Goal: Complete application form: Complete application form

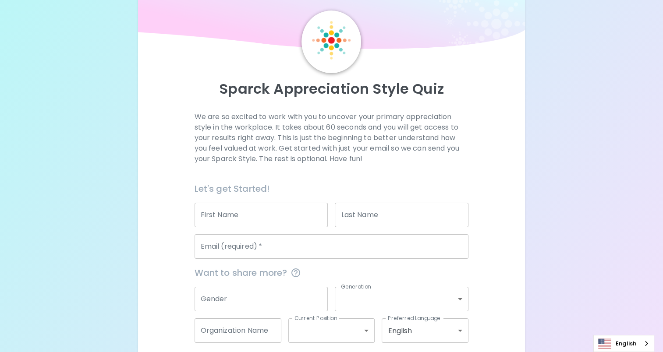
scroll to position [44, 0]
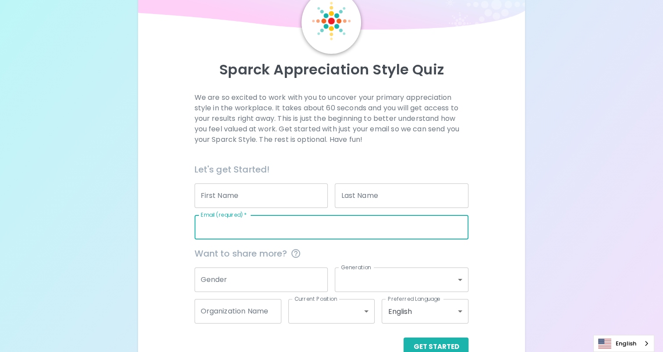
click at [248, 226] on input "Email (required)   *" at bounding box center [332, 227] width 274 height 25
type input "[PERSON_NAME][EMAIL_ADDRESS][DOMAIN_NAME]"
type input "[PERSON_NAME]"
type input "Koh"
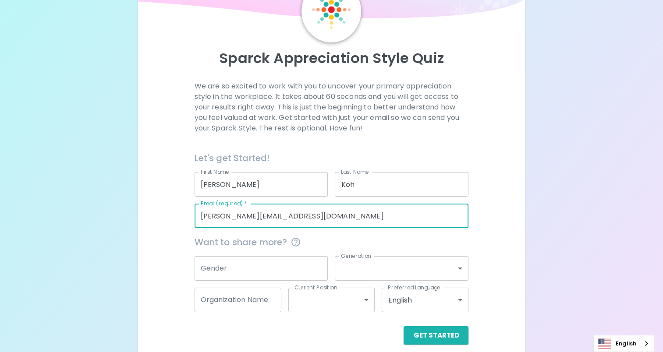
scroll to position [65, 0]
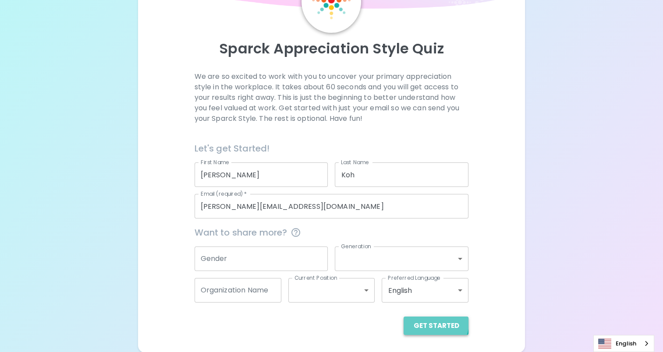
click at [434, 323] on button "Get Started" at bounding box center [436, 326] width 65 height 18
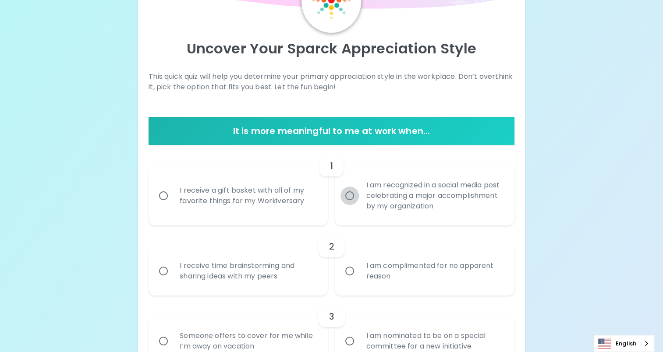
click at [350, 196] on input "I am recognized in a social media post celebrating a major accomplishment by my…" at bounding box center [350, 196] width 18 height 18
radio input "true"
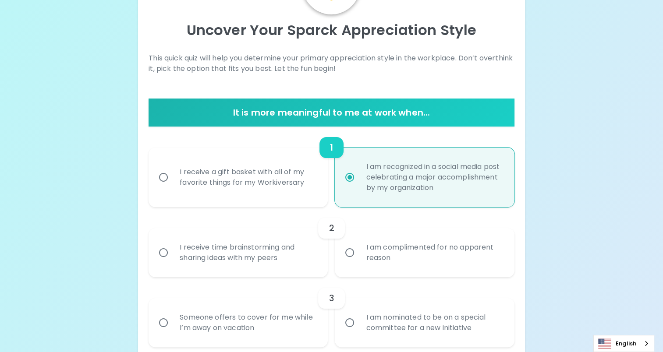
scroll to position [135, 0]
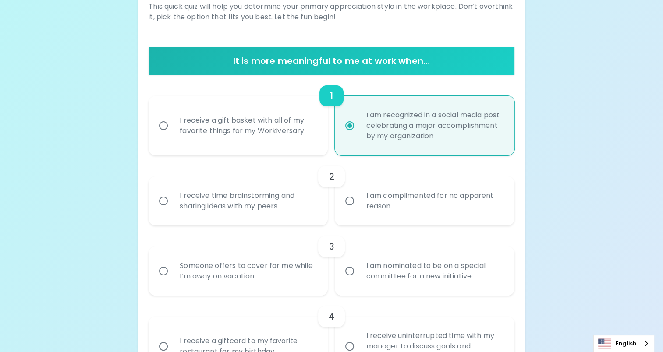
click at [167, 202] on input "I receive time brainstorming and sharing ideas with my peers" at bounding box center [163, 201] width 18 height 18
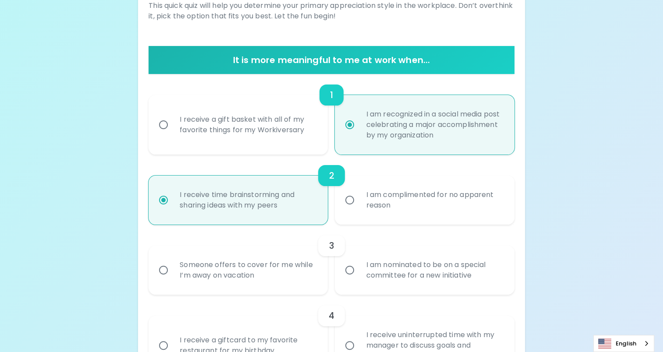
scroll to position [205, 0]
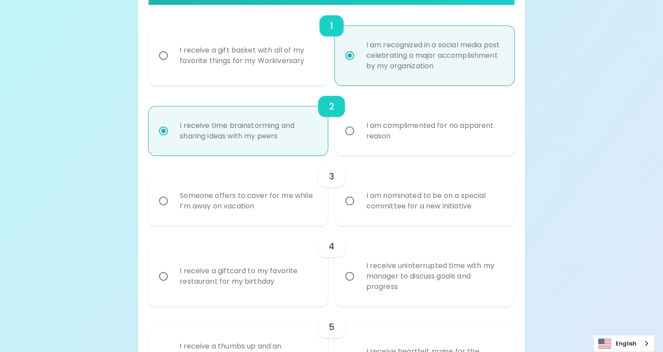
radio input "true"
click at [163, 200] on input "Someone offers to cover for me while I’m away on vacation" at bounding box center [163, 201] width 18 height 18
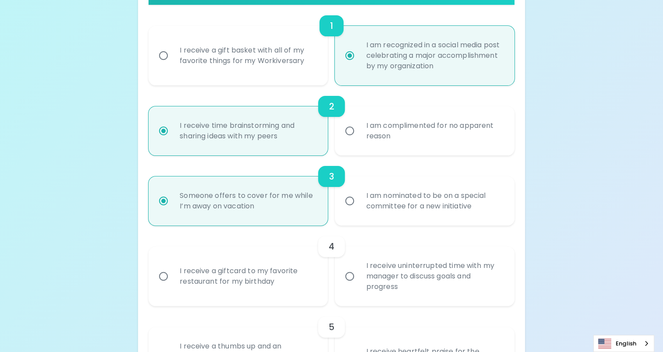
radio input "false"
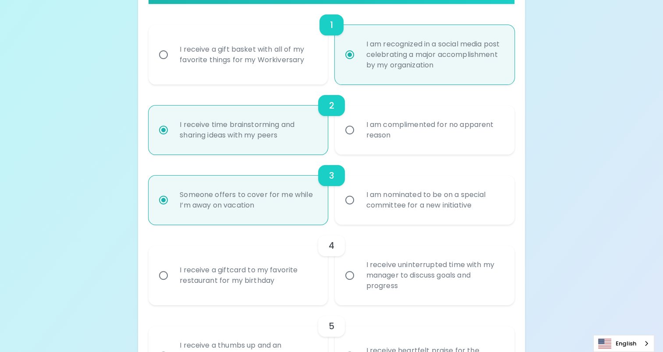
scroll to position [275, 0]
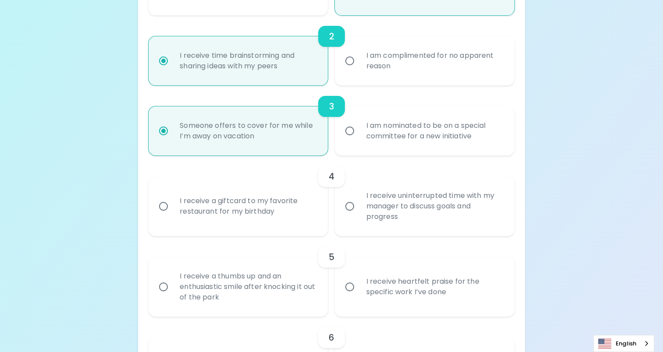
radio input "true"
click at [164, 205] on input "I receive a giftcard to my favorite restaurant for my birthday" at bounding box center [163, 206] width 18 height 18
radio input "false"
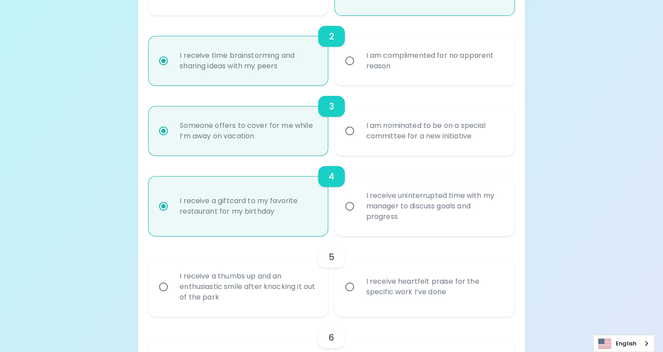
scroll to position [345, 0]
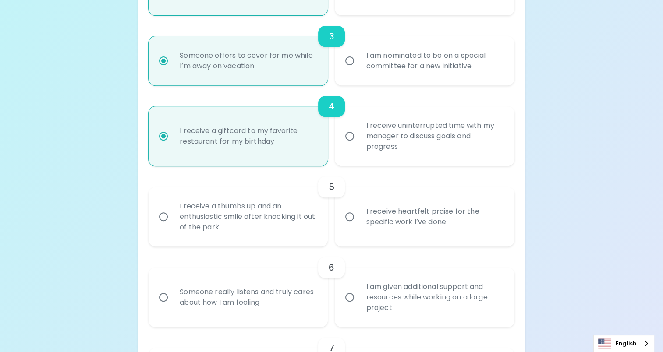
radio input "true"
click at [349, 216] on input "I receive heartfelt praise for the specific work I’ve done" at bounding box center [350, 217] width 18 height 18
radio input "false"
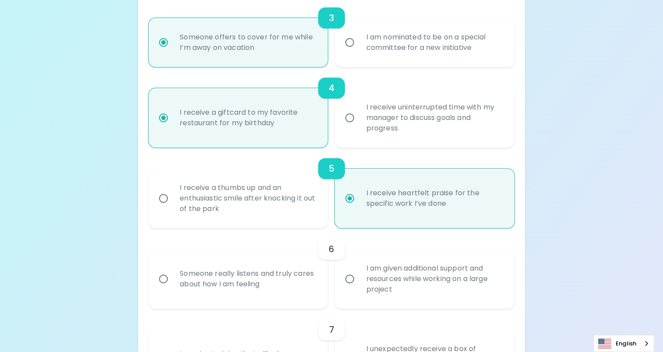
scroll to position [416, 0]
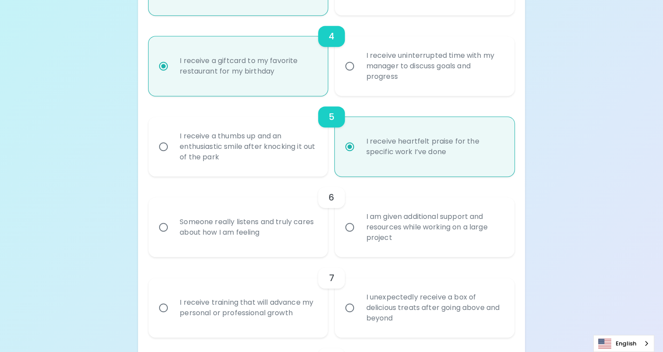
radio input "true"
click at [351, 226] on input "I am given additional support and resources while working on a large project" at bounding box center [350, 227] width 18 height 18
radio input "false"
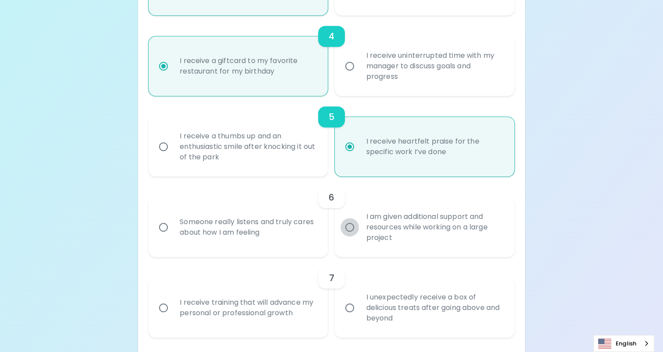
radio input "false"
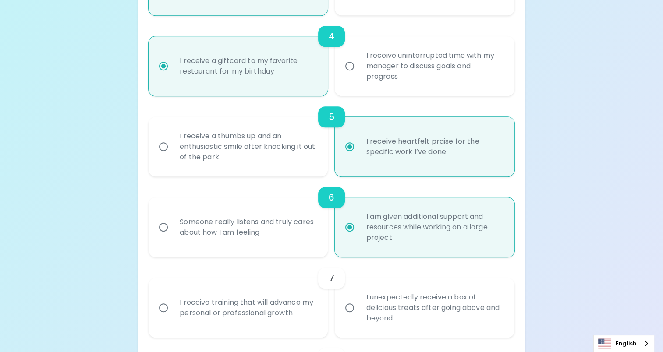
scroll to position [486, 0]
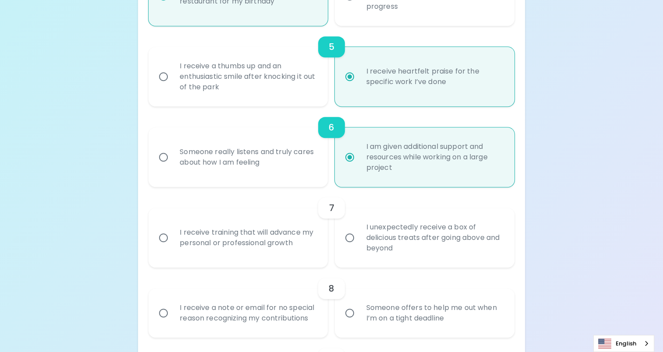
radio input "true"
click at [349, 237] on input "I unexpectedly receive a box of delicious treats after going above and beyond" at bounding box center [350, 238] width 18 height 18
radio input "false"
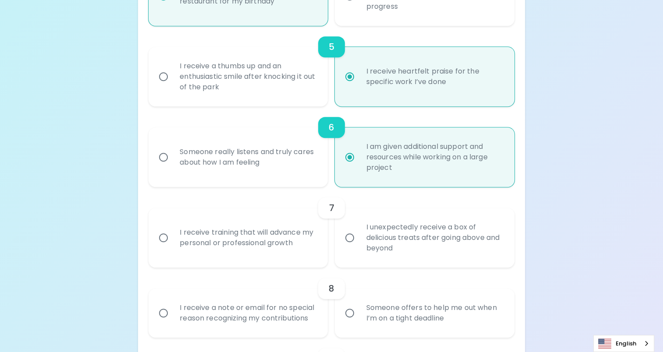
radio input "false"
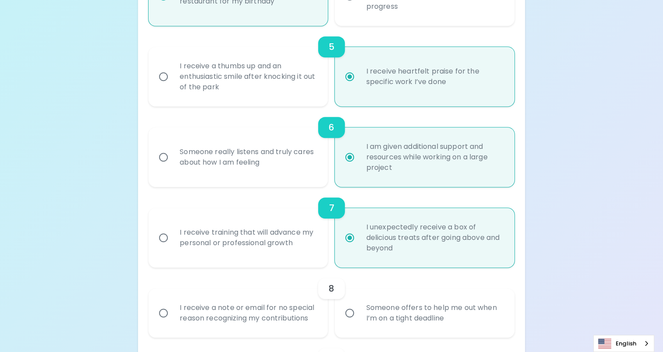
scroll to position [556, 0]
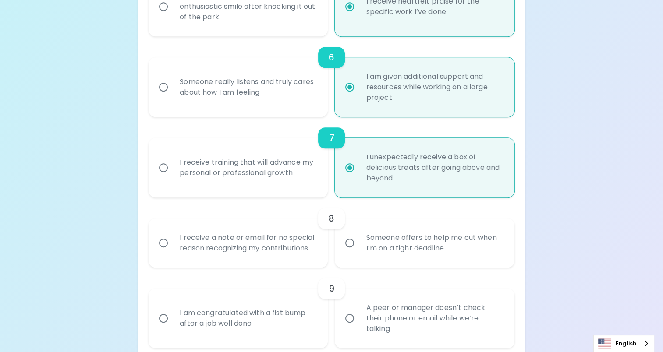
radio input "true"
click at [349, 245] on input "Someone offers to help me out when I’m on a tight deadline" at bounding box center [350, 243] width 18 height 18
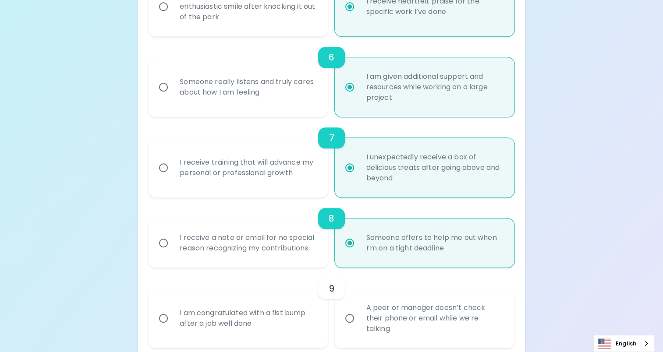
radio input "false"
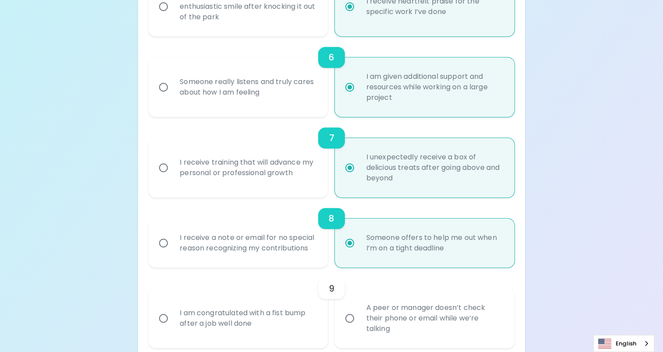
radio input "false"
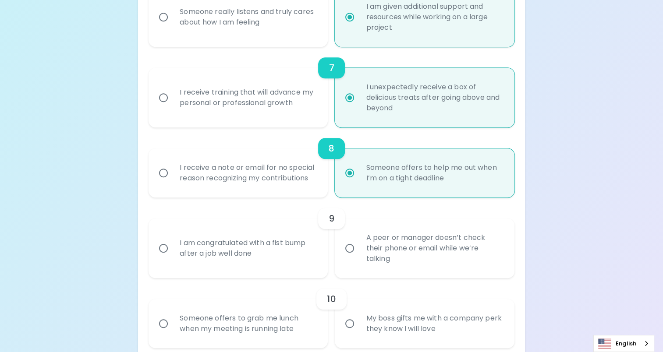
scroll to position [670, 0]
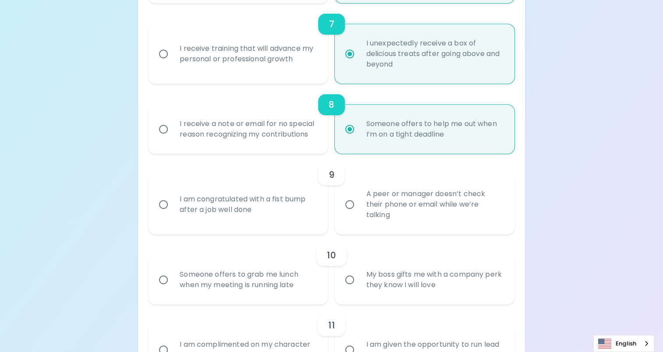
radio input "true"
click at [352, 204] on input "A peer or manager doesn’t check their phone or email while we’re talking" at bounding box center [350, 204] width 18 height 18
radio input "false"
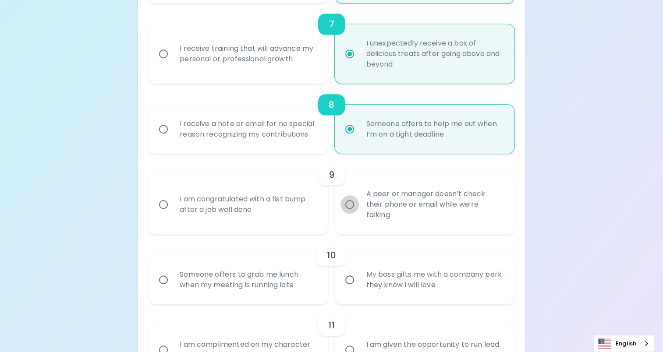
radio input "false"
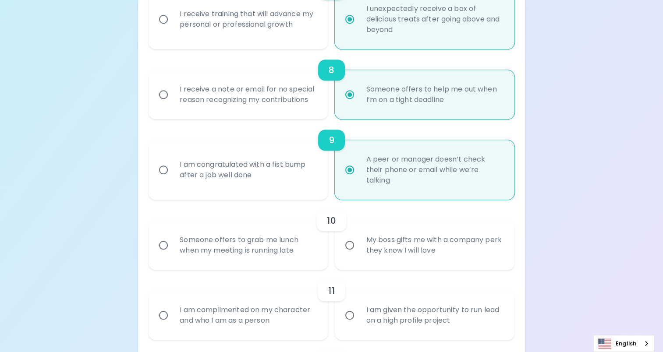
scroll to position [740, 0]
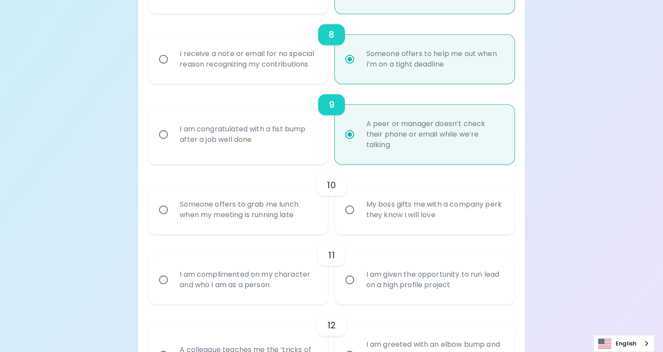
radio input "true"
click at [164, 209] on input "Someone offers to grab me lunch when my meeting is running late" at bounding box center [163, 210] width 18 height 18
radio input "false"
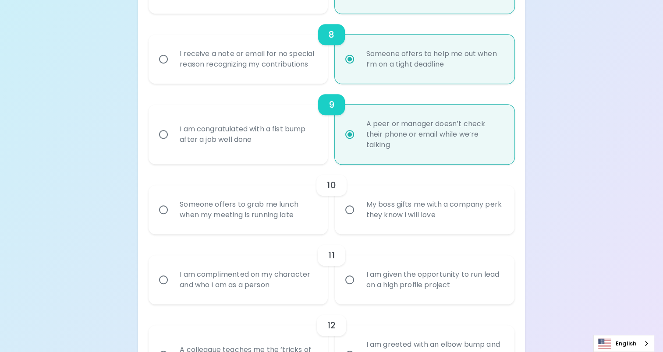
radio input "false"
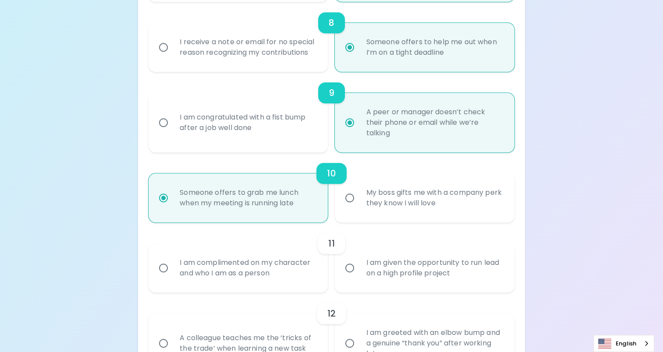
scroll to position [810, 0]
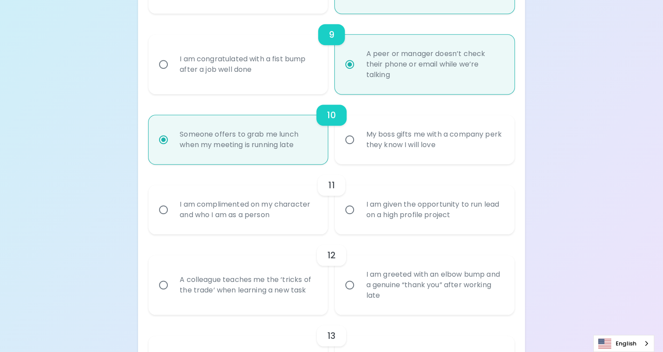
radio input "true"
click at [164, 209] on input "I am complimented on my character and who I am as a person" at bounding box center [163, 210] width 18 height 18
radio input "false"
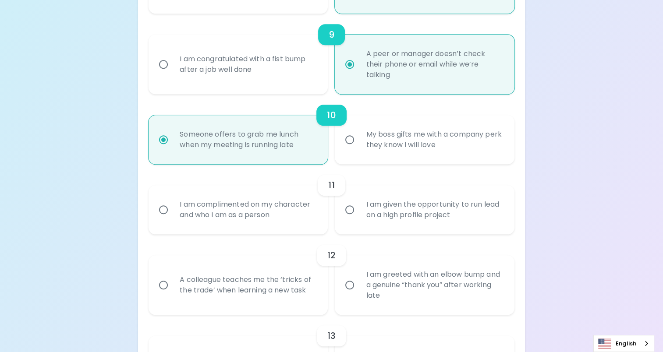
radio input "false"
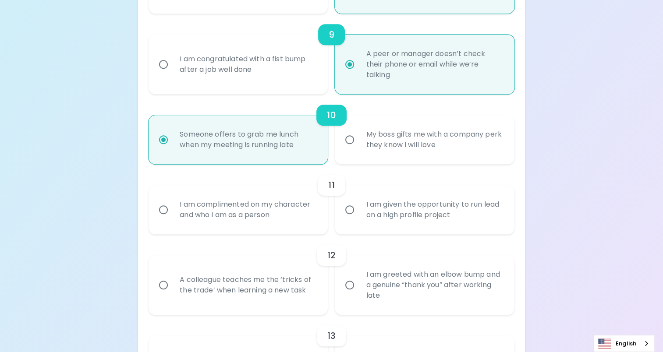
radio input "false"
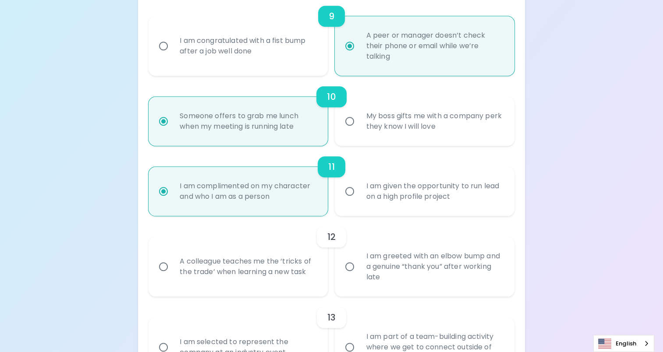
scroll to position [880, 0]
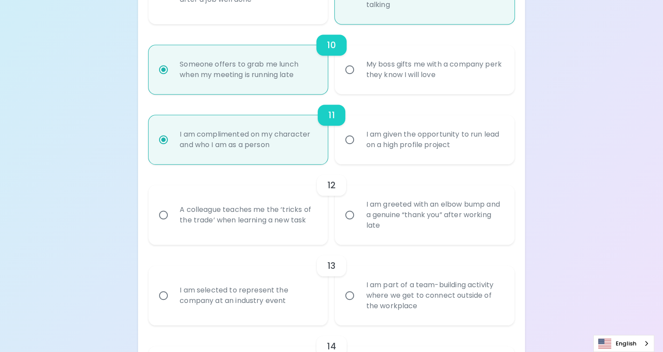
radio input "true"
click at [164, 214] on input "A colleague teaches me the ‘tricks of the trade’ when learning a new task" at bounding box center [163, 215] width 18 height 18
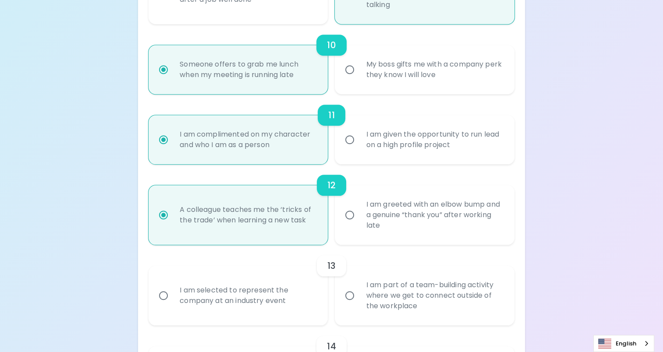
radio input "false"
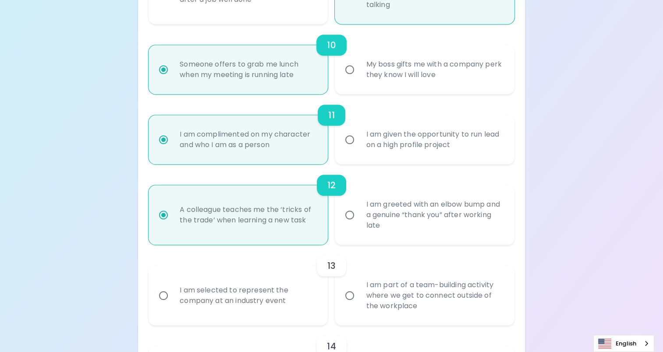
radio input "false"
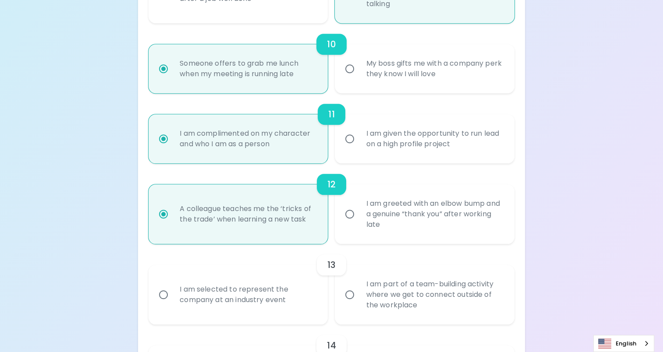
scroll to position [950, 0]
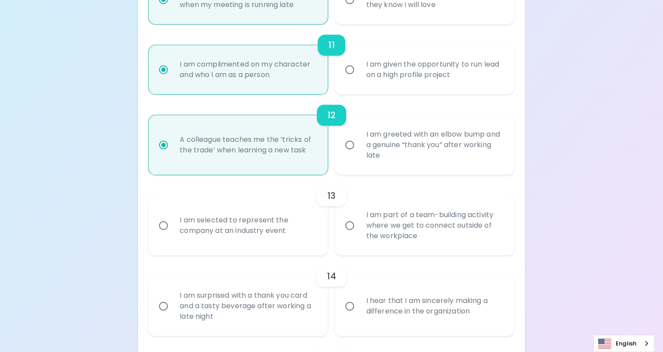
radio input "true"
click at [165, 223] on input "I am selected to represent the company at an industry event" at bounding box center [163, 226] width 18 height 18
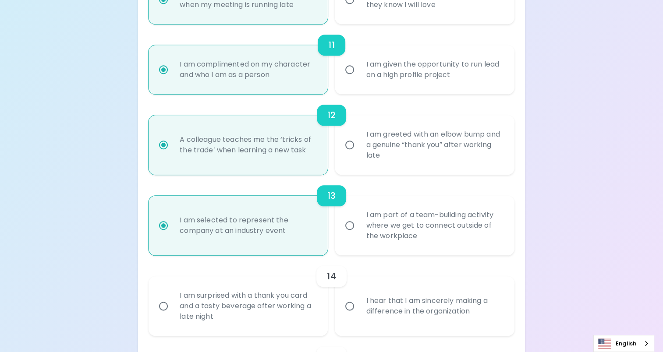
radio input "false"
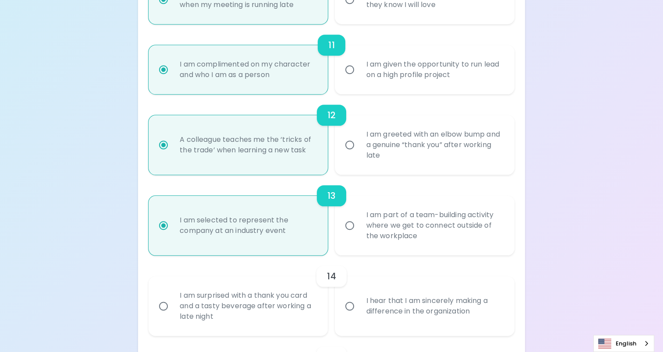
radio input "false"
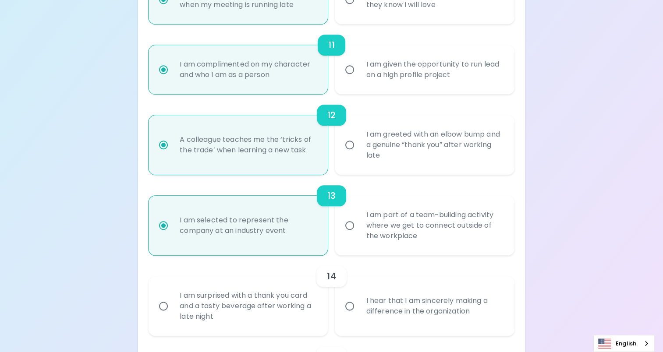
radio input "false"
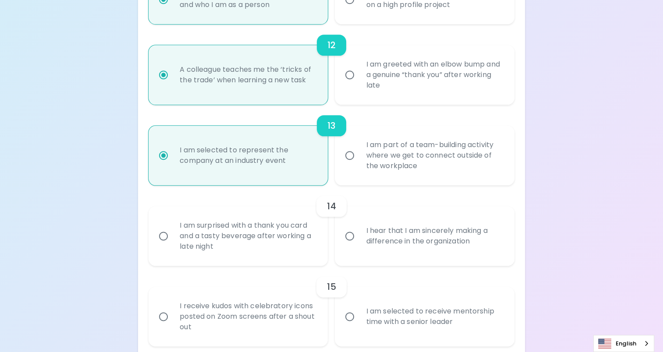
radio input "true"
click at [348, 236] on input "I hear that I am sincerely making a difference in the organization" at bounding box center [350, 236] width 18 height 18
radio input "false"
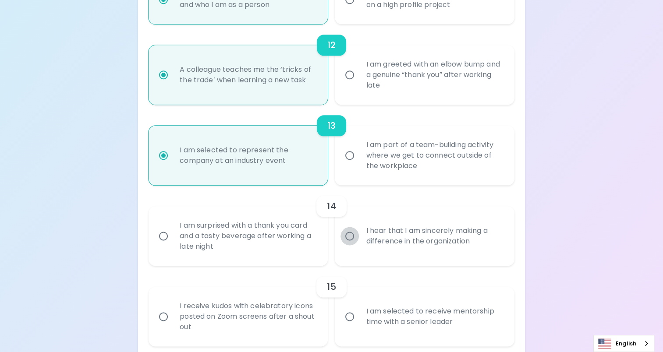
radio input "false"
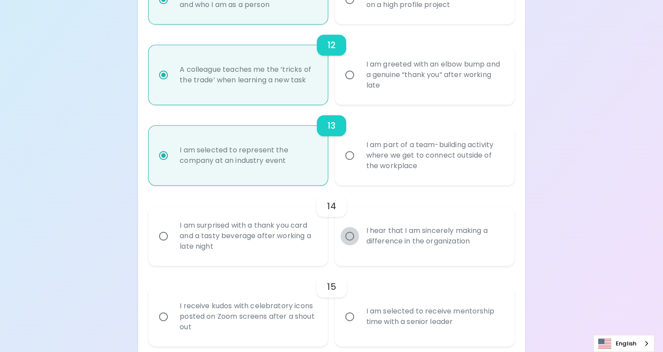
radio input "false"
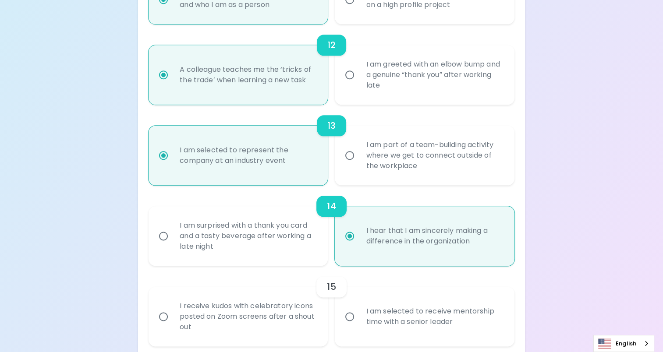
scroll to position [1057, 0]
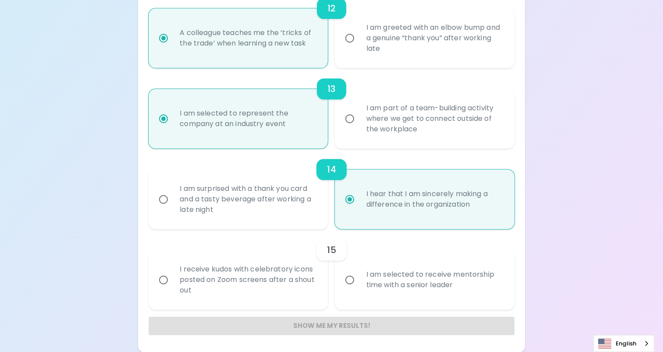
radio input "true"
click at [352, 282] on input "I am selected to receive mentorship time with a senior leader" at bounding box center [350, 280] width 18 height 18
radio input "false"
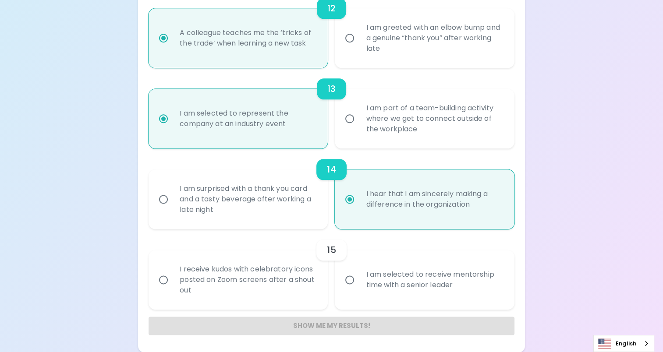
radio input "false"
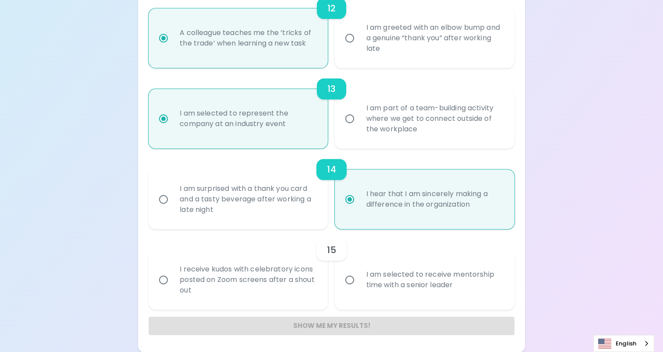
radio input "false"
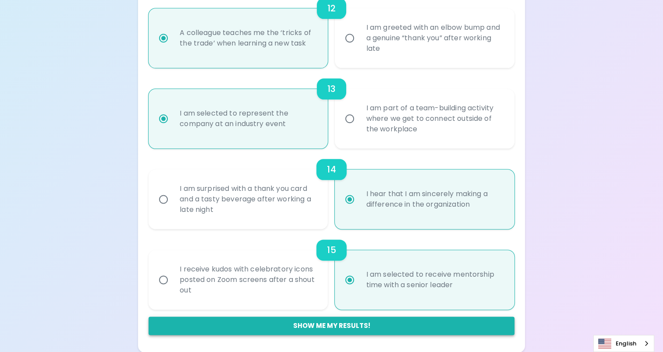
radio input "true"
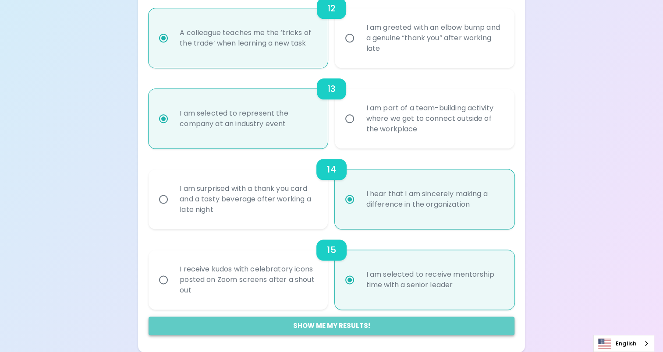
click at [339, 329] on button "Show me my results!" at bounding box center [332, 326] width 366 height 18
radio input "false"
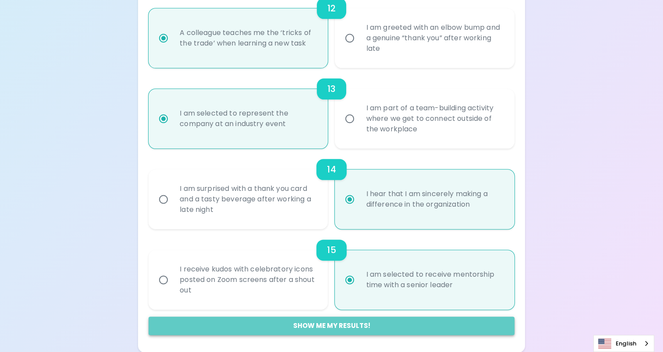
radio input "false"
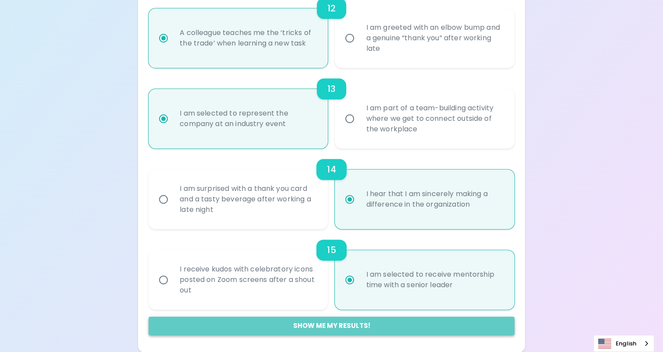
radio input "false"
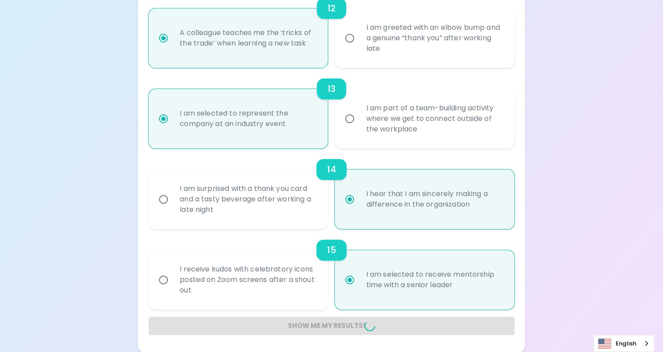
radio input "false"
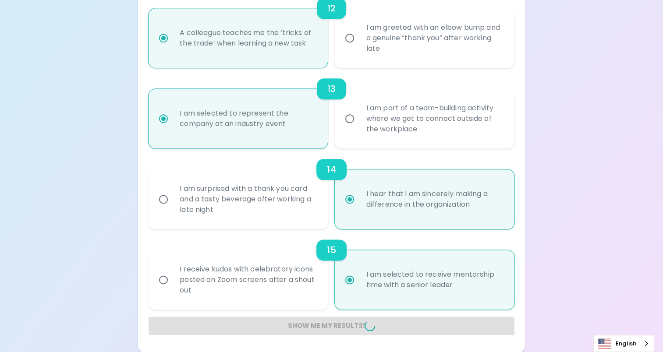
radio input "false"
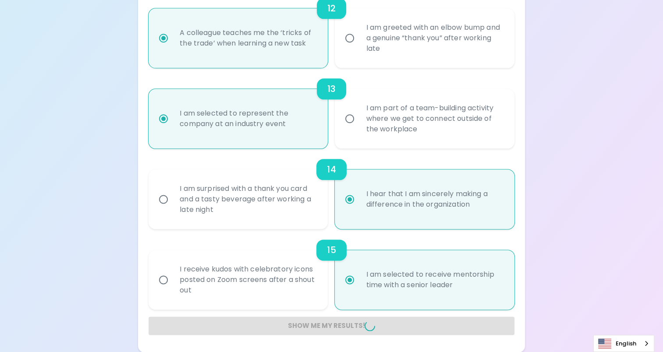
radio input "false"
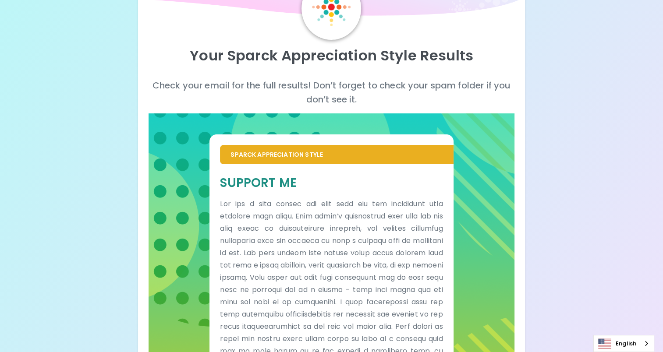
scroll to position [0, 0]
